Goal: Navigation & Orientation: Find specific page/section

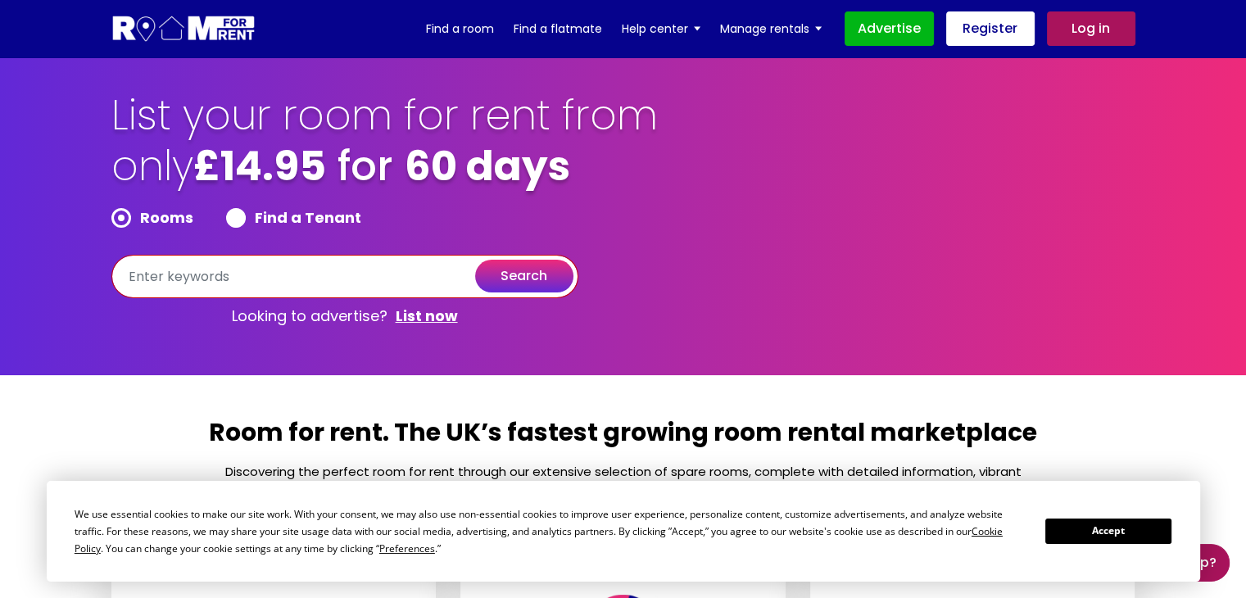
click at [230, 270] on input "text" at bounding box center [344, 276] width 467 height 43
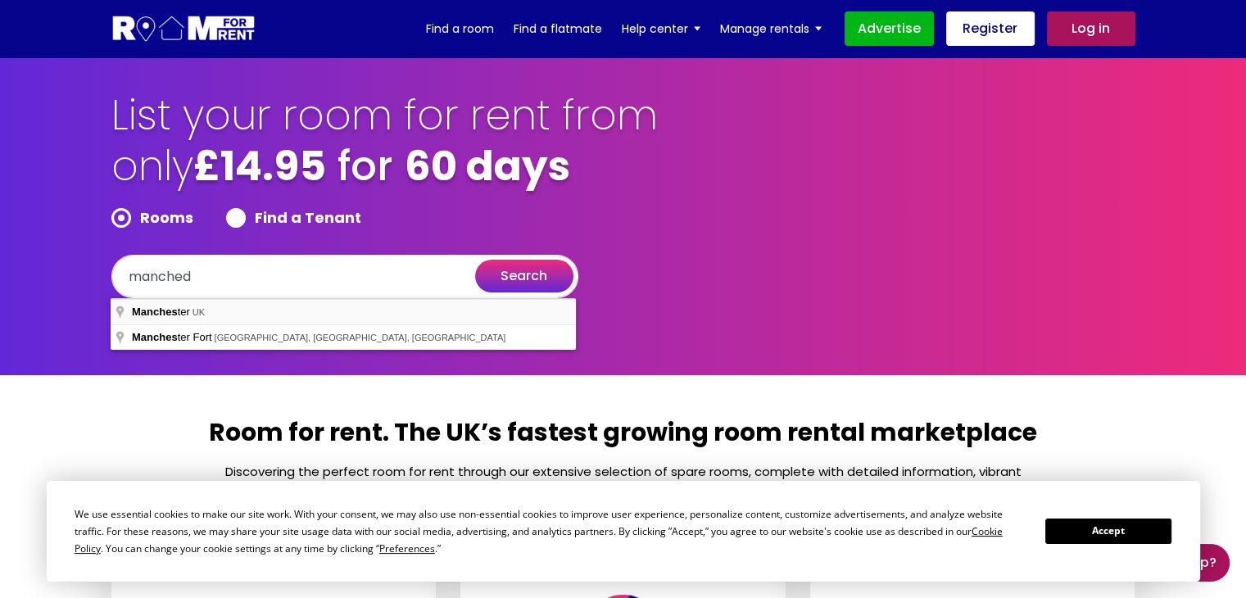
type input "[GEOGRAPHIC_DATA], [GEOGRAPHIC_DATA]"
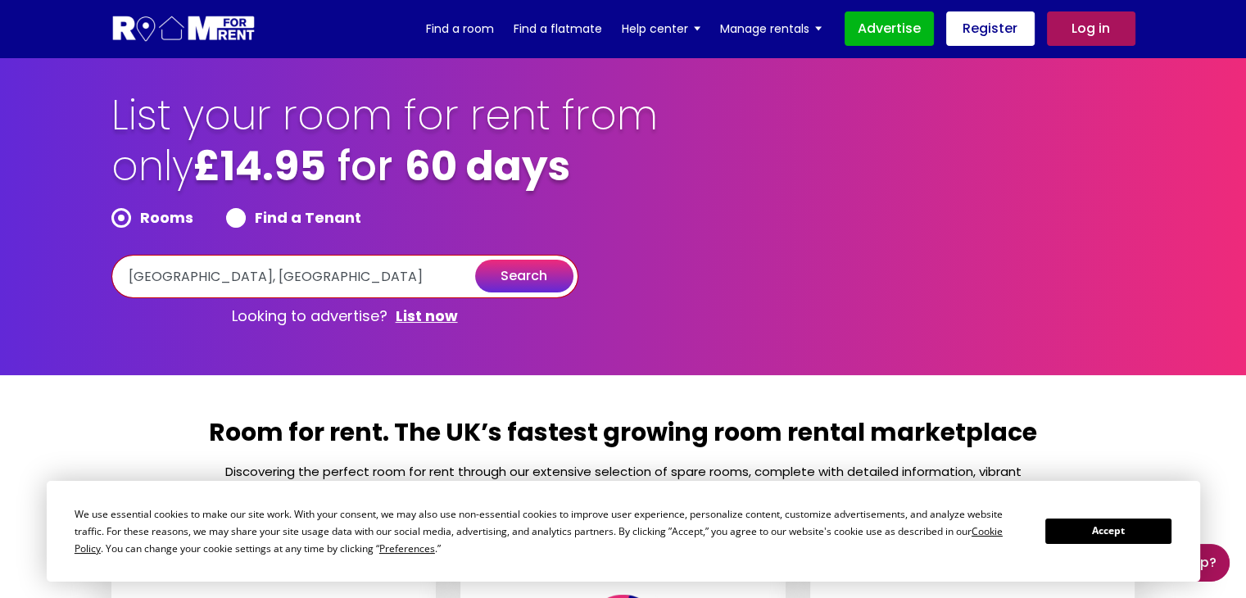
drag, startPoint x: 528, startPoint y: 192, endPoint x: 548, endPoint y: 189, distance: 19.8
click at [548, 189] on div "List your room for rent from only £14.95 for 60 days Rooms Find a Tenant [GEOGR…" at bounding box center [385, 212] width 549 height 244
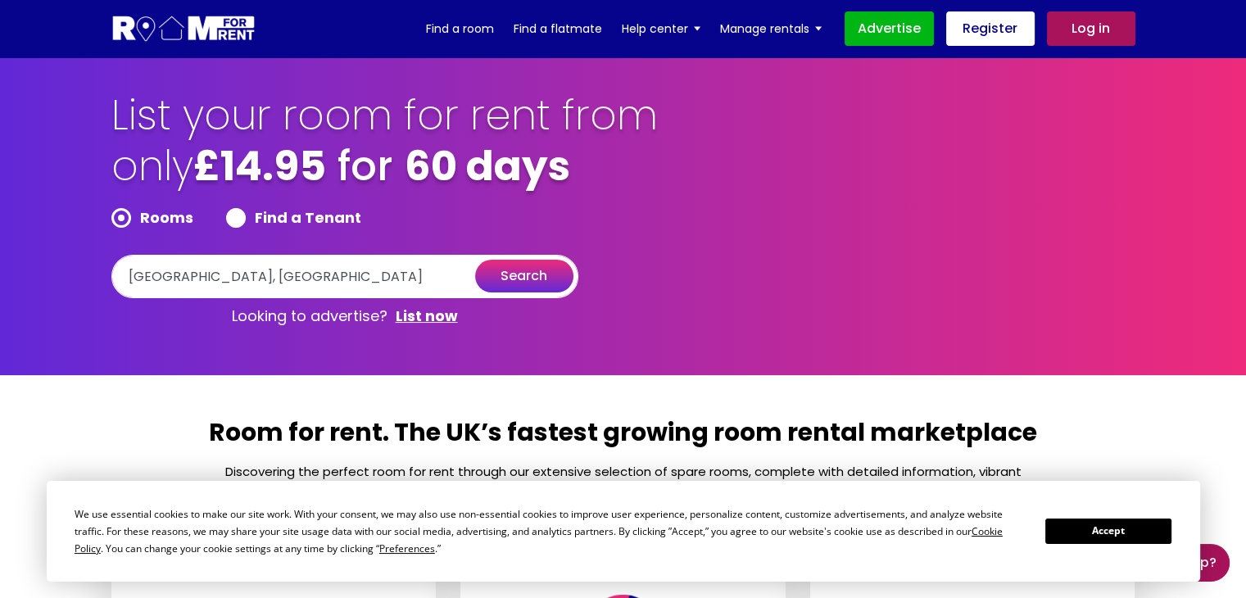
click at [505, 280] on button "search" at bounding box center [524, 276] width 98 height 33
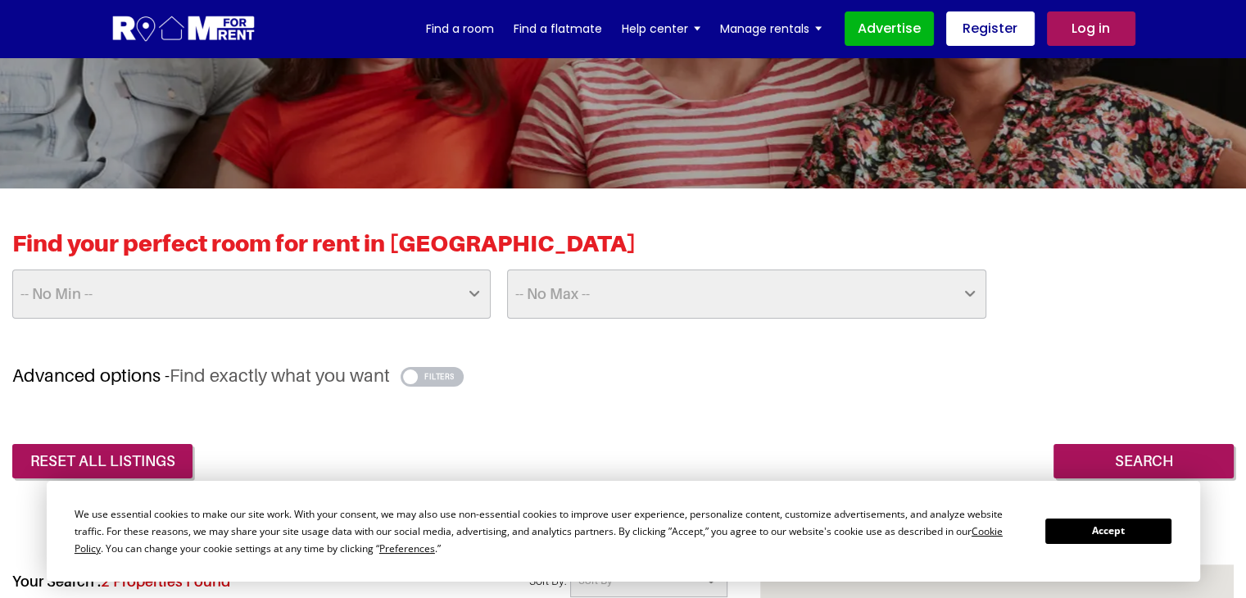
scroll to position [258, 0]
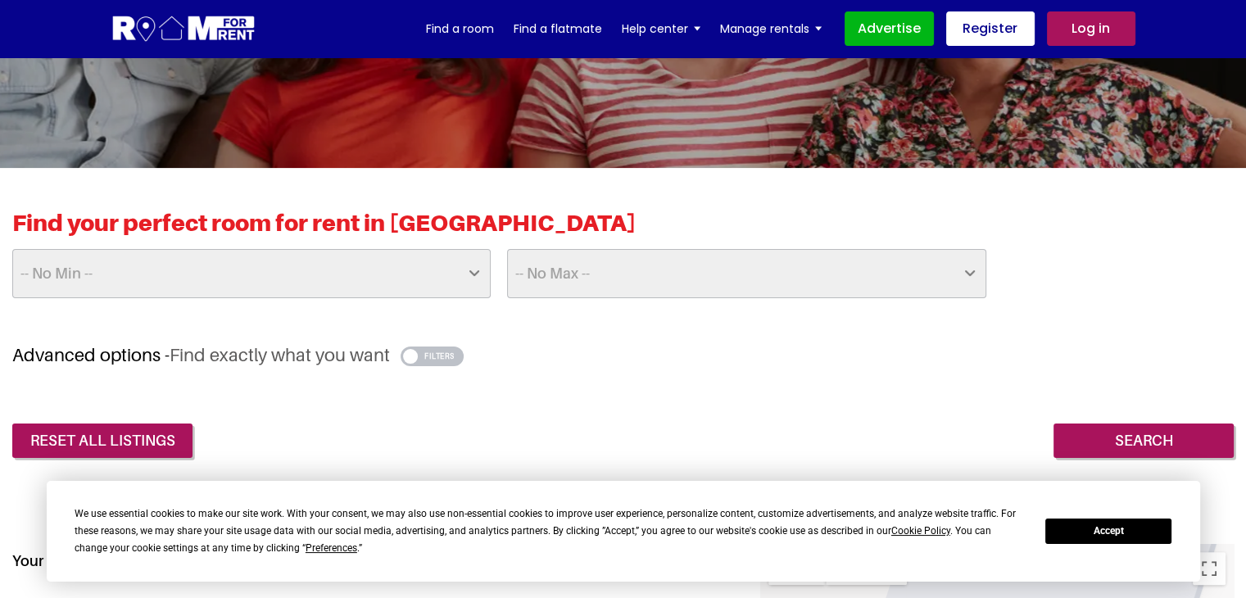
click at [1099, 528] on button "Accept" at bounding box center [1108, 531] width 126 height 25
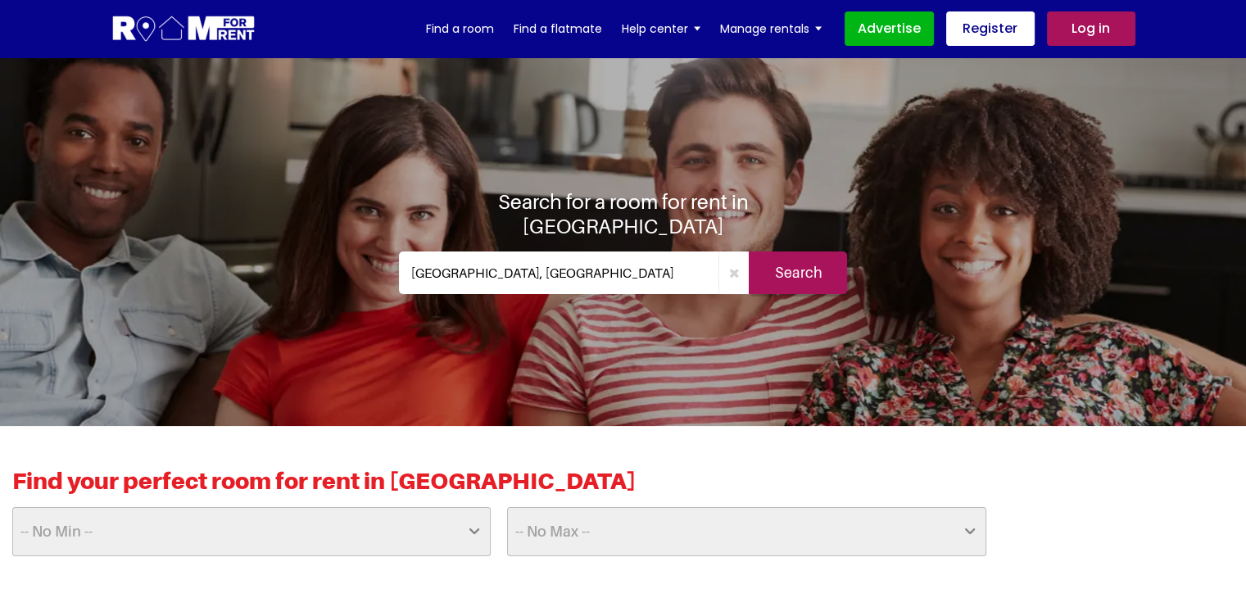
scroll to position [275, 0]
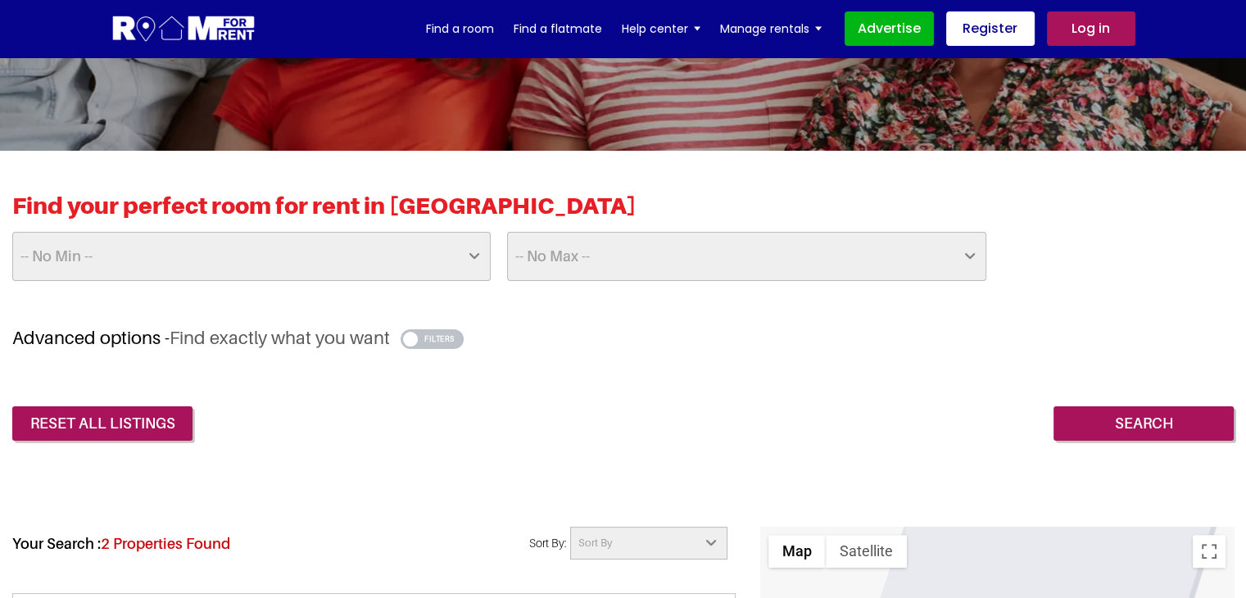
click at [573, 233] on select "-- No Max -- £50 £75 £100 £125 £150 £175 £200 £225 £250 £275 £300 £325 £350 £37…" at bounding box center [746, 256] width 478 height 49
select select "500"
click at [507, 232] on select "-- No Max -- £50 £75 £100 £125 £150 £175 £200 £225 £250 £275 £300 £325 £350 £37…" at bounding box center [746, 256] width 478 height 49
click at [1110, 442] on div "Find your perfect room for rent in Manchester -- No Min -- £25 £50 £75 £100 £12…" at bounding box center [623, 316] width 1246 height 331
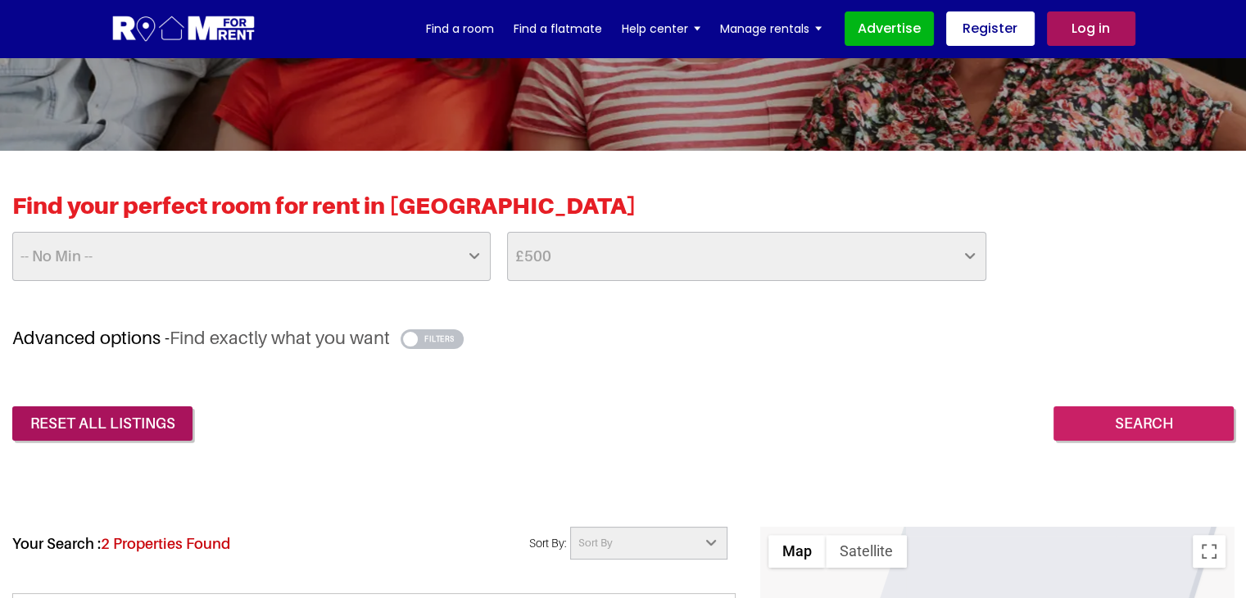
click at [1085, 410] on input "Search" at bounding box center [1143, 423] width 180 height 34
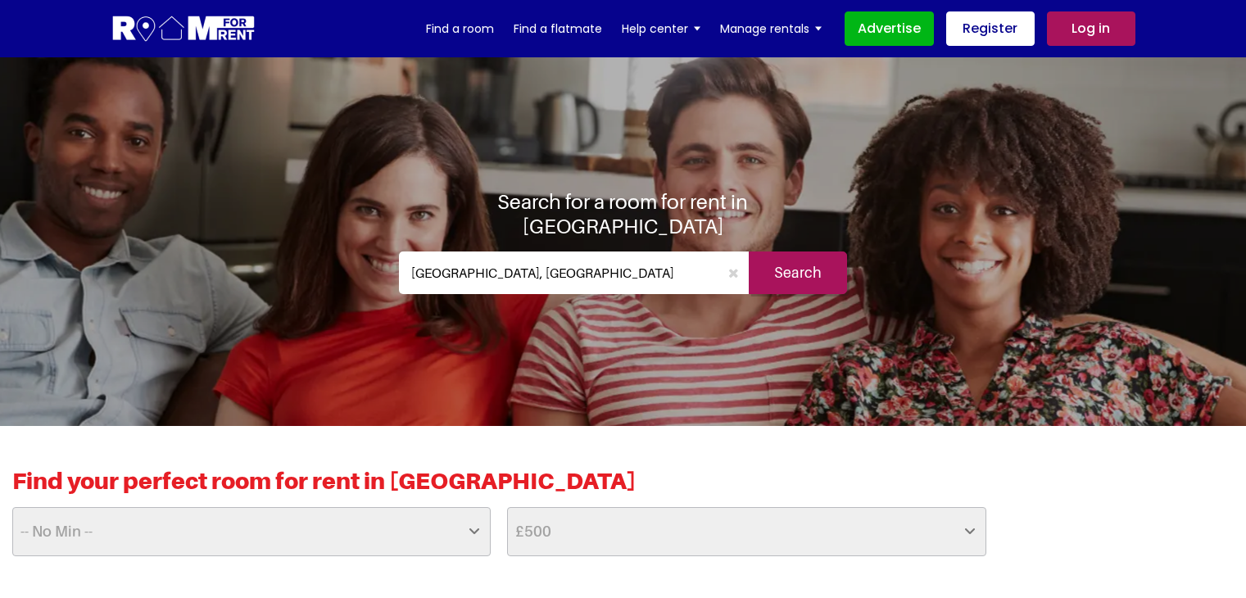
select select "500"
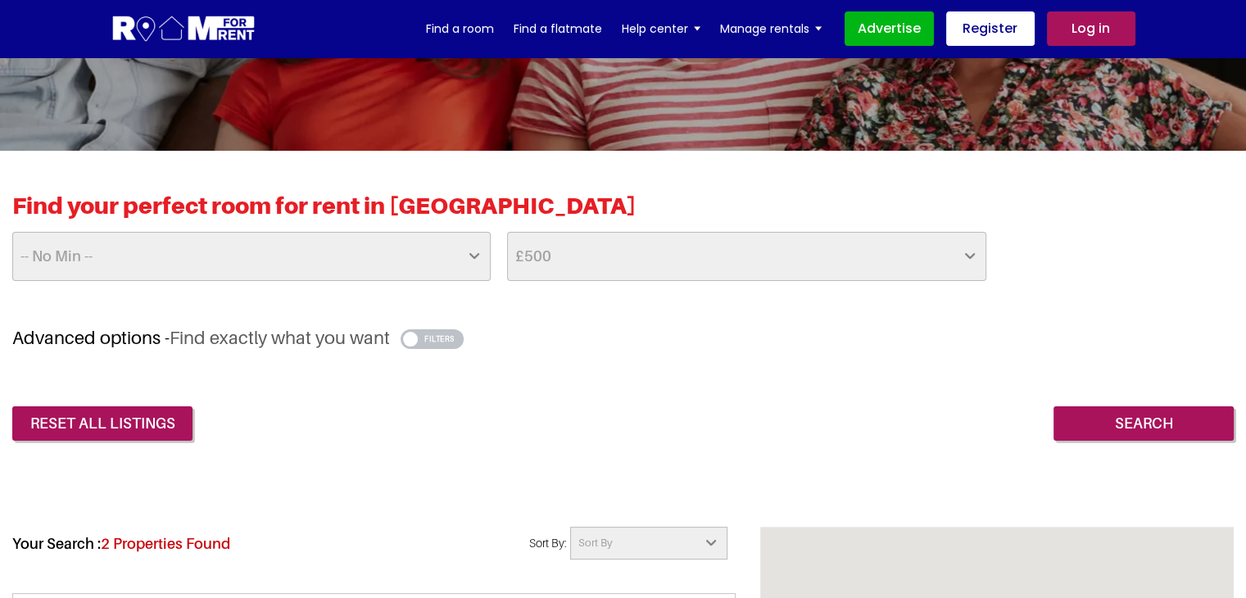
scroll to position [275, 0]
